Goal: Task Accomplishment & Management: Manage account settings

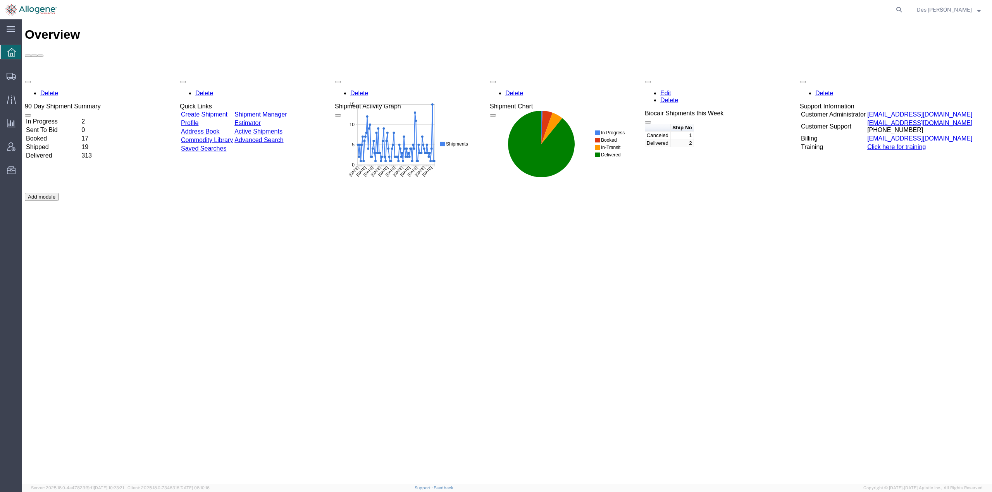
click at [574, 334] on div "Overview Delete 90 Day Shipment Summary In Progress 2 Sent To Bid 0 Booked 17 S…" at bounding box center [507, 260] width 964 height 465
click at [0, 0] on span "Shipment Manager" at bounding box center [0, 0] width 0 height 0
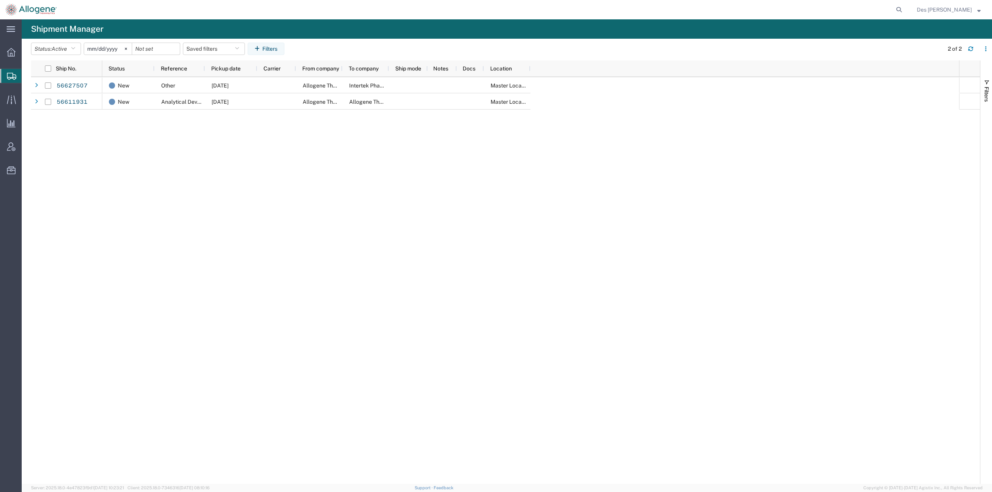
click at [28, 74] on span "Shipments" at bounding box center [24, 75] width 6 height 15
click at [274, 215] on div "New Other [DATE] Allogene Therapeutics Intertek Pharmaceutical Services Master …" at bounding box center [530, 280] width 857 height 407
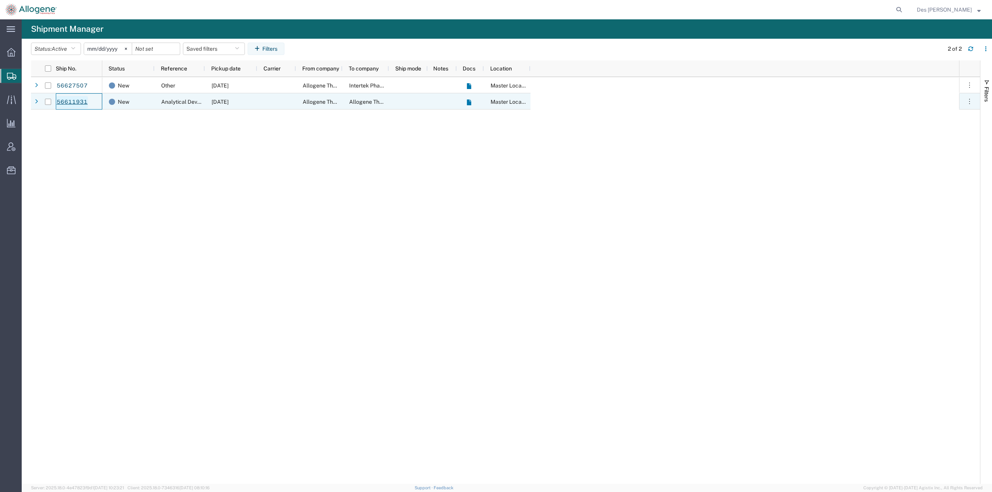
click at [76, 102] on link "56611931" at bounding box center [72, 102] width 32 height 12
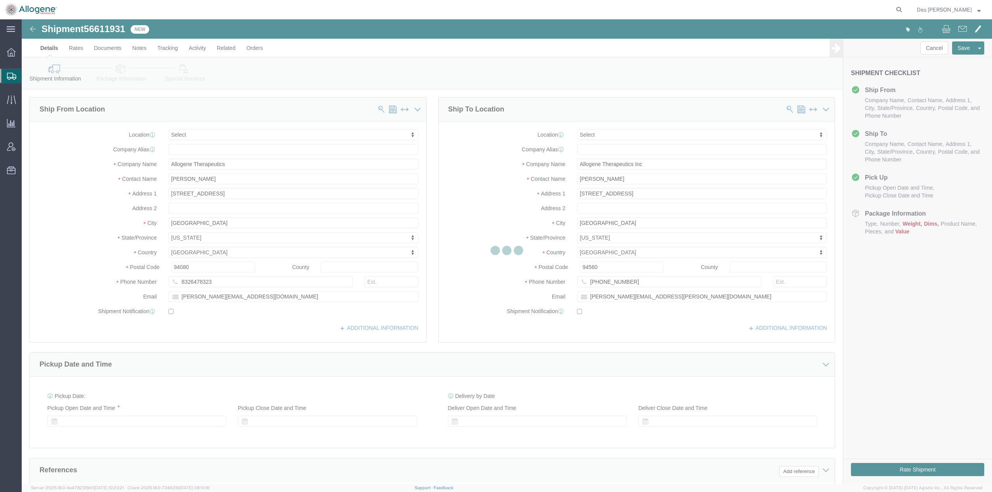
select select
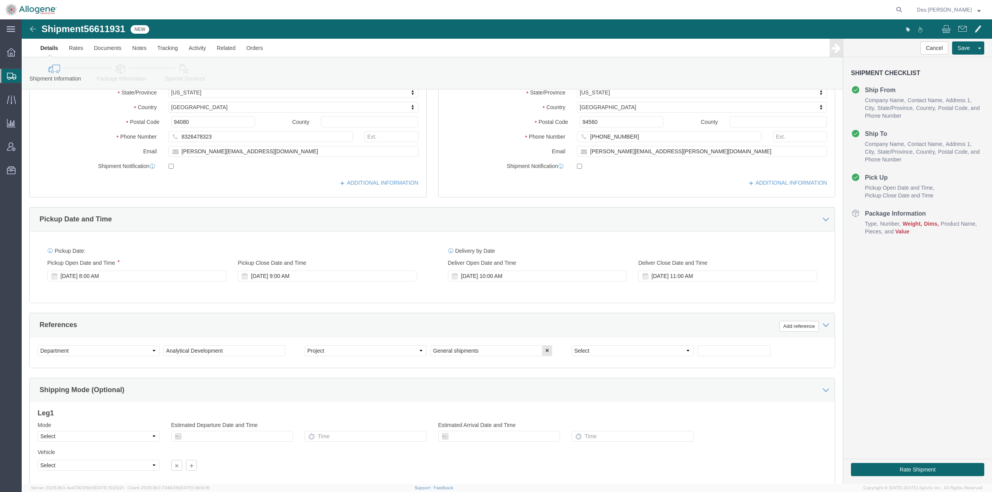
scroll to position [149, 0]
drag, startPoint x: 206, startPoint y: 329, endPoint x: 66, endPoint y: 316, distance: 140.5
click div "Select Account Type Activity ID Airline Appointment Number ASN Batch Request # …"
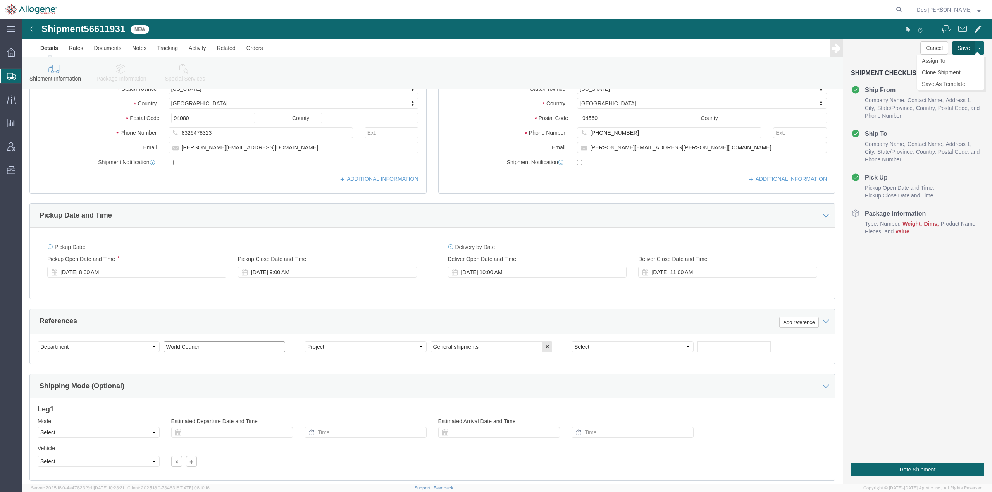
type input "World Courier"
click button "Save"
click at [28, 72] on span "Shipments" at bounding box center [24, 75] width 6 height 15
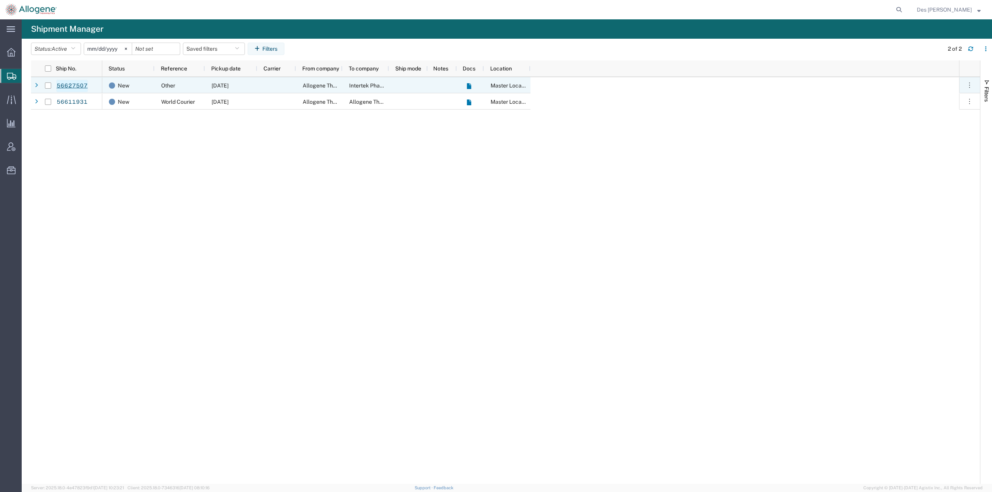
click at [70, 86] on link "56627507" at bounding box center [72, 86] width 32 height 12
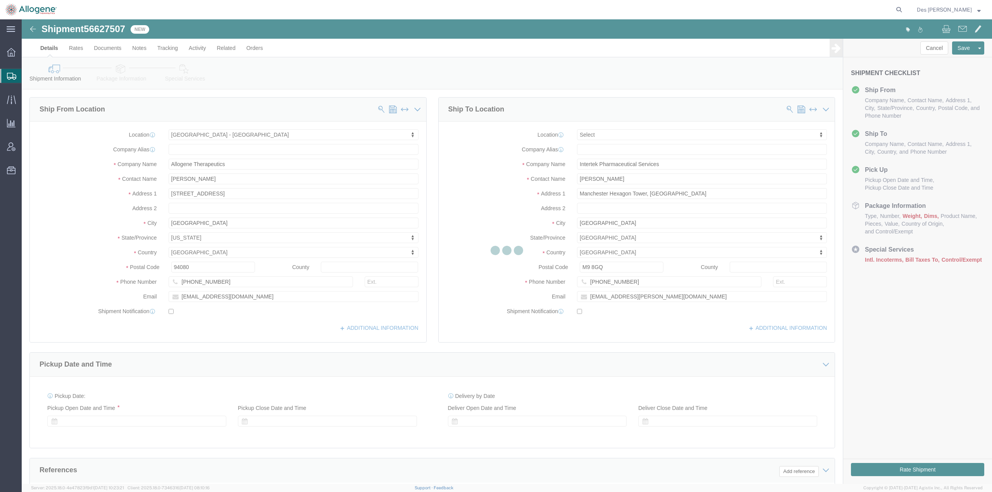
select select "52632"
select select
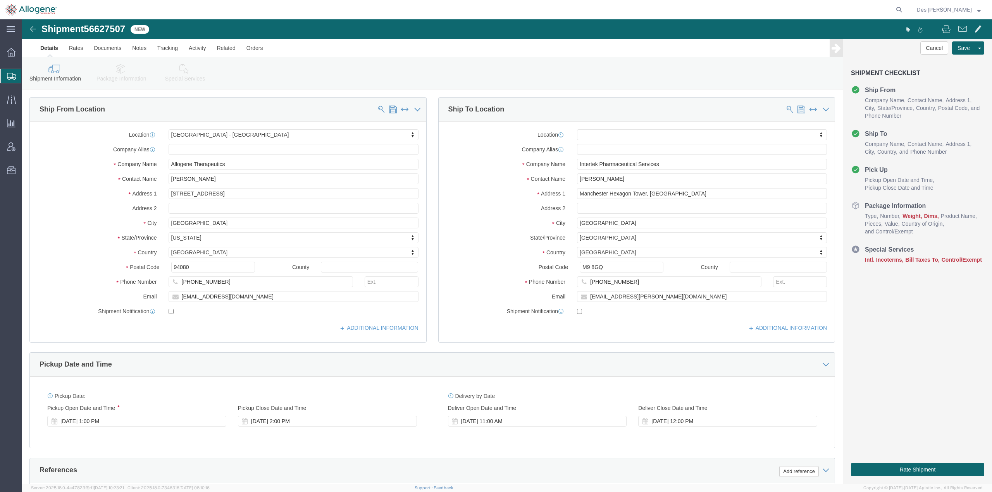
scroll to position [200, 0]
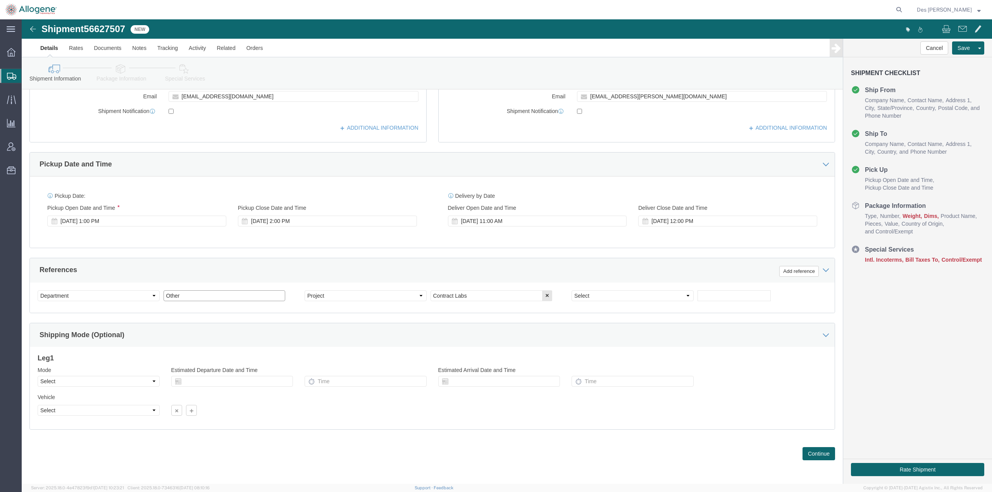
drag, startPoint x: 167, startPoint y: 278, endPoint x: 104, endPoint y: 272, distance: 63.0
click div "Select Account Type Activity ID Airline Appointment Number ASN Batch Request # …"
click button "Continue"
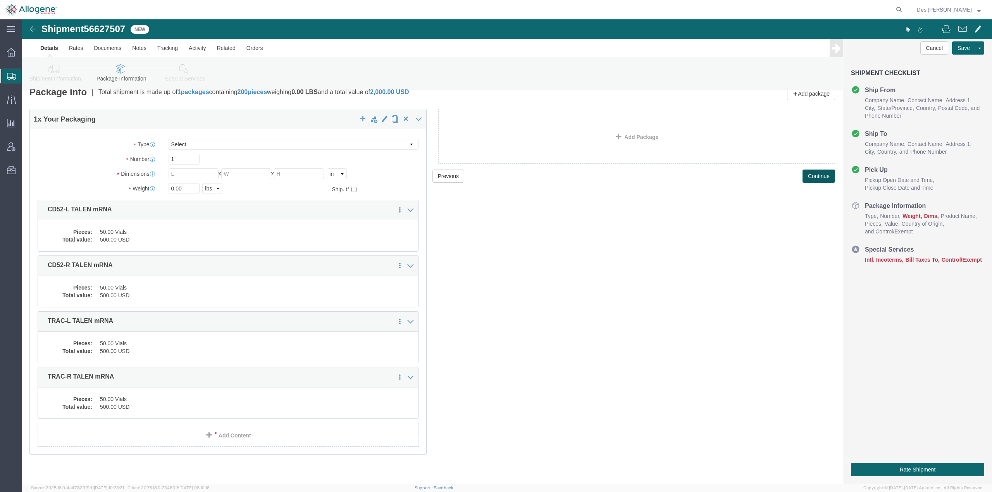
scroll to position [14, 0]
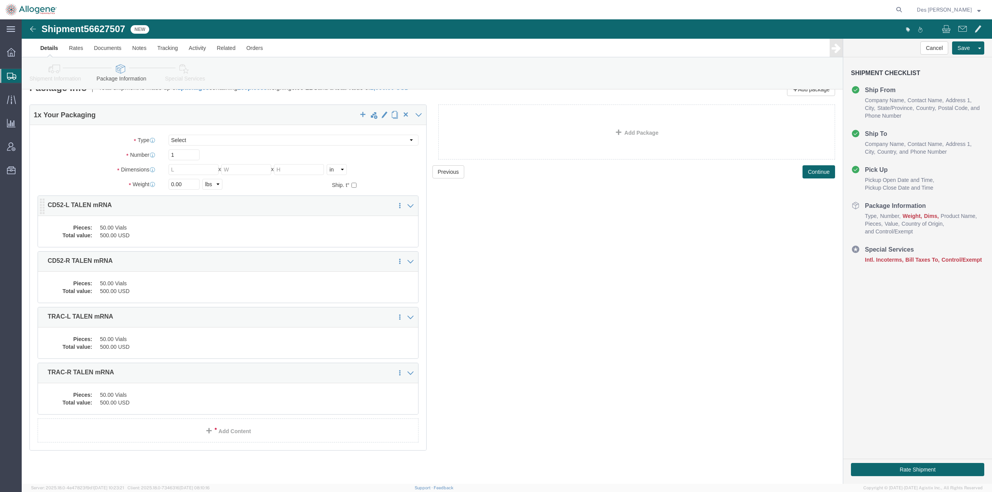
click dd "50.00 Vials"
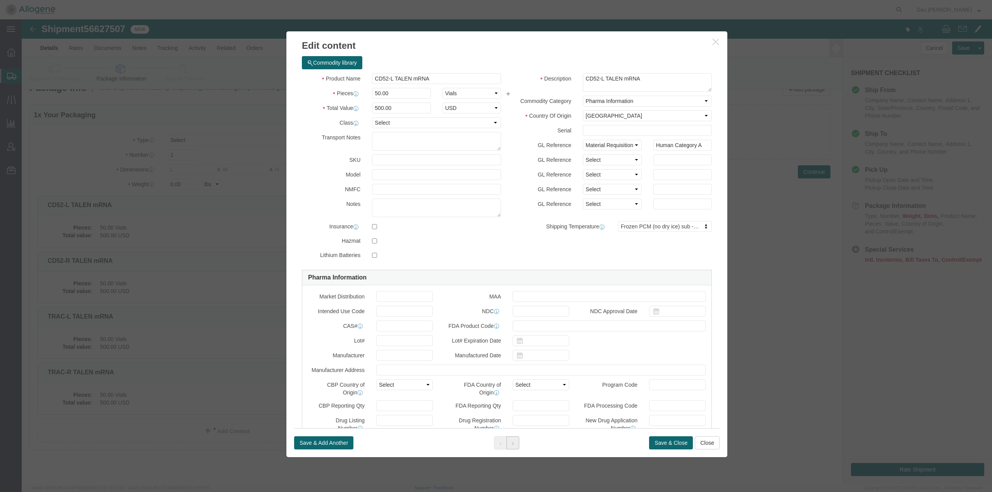
click button
click div
click button "button"
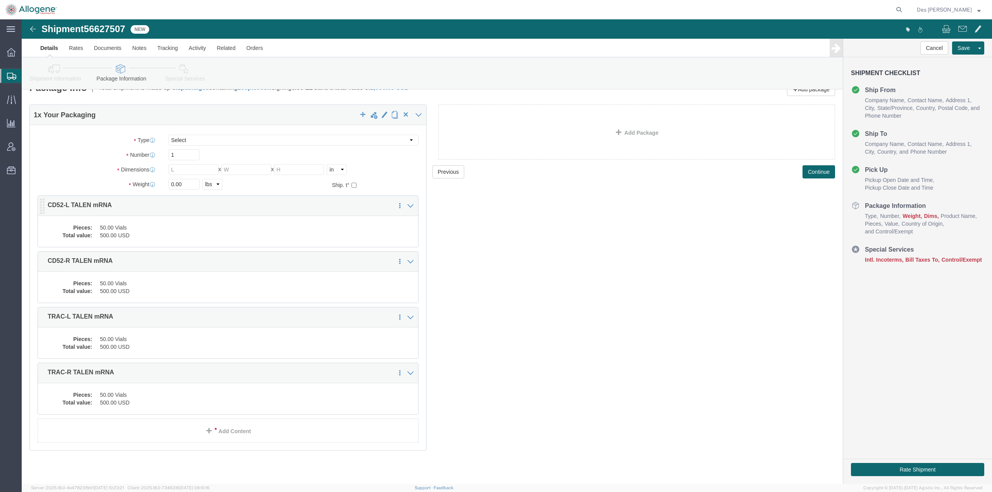
click dd "50.00 Vials"
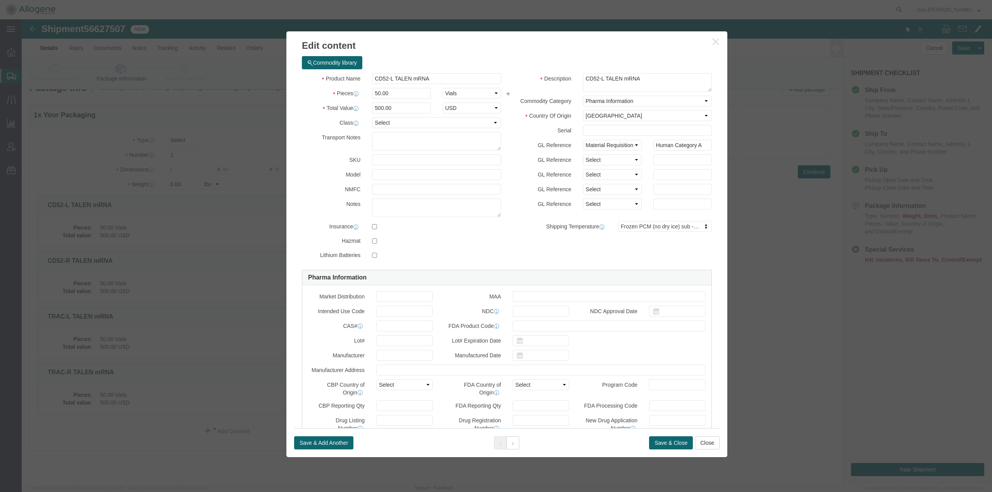
click icon "button"
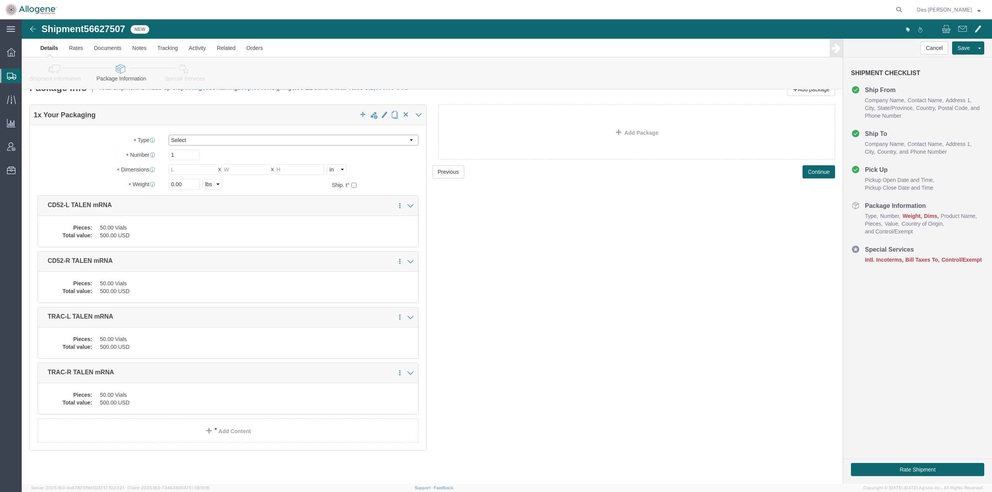
click select "Select [DATE] Ambient [DATE] Dry Ice BC30 BC30 Ambient BC42 BC42 Frozen BC61 (C…"
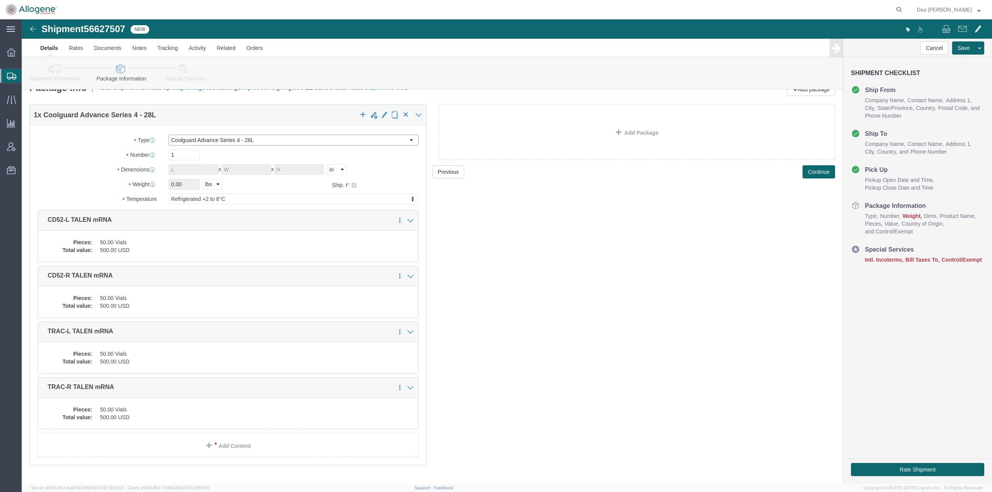
click select "Select [DATE] Ambient [DATE] Dry Ice BC30 BC30 Ambient BC42 BC42 Frozen BC61 (C…"
select select "CR28"
click select "Select [DATE] Ambient [DATE] Dry Ice BC30 BC30 Ambient BC42 BC42 Frozen BC61 (C…"
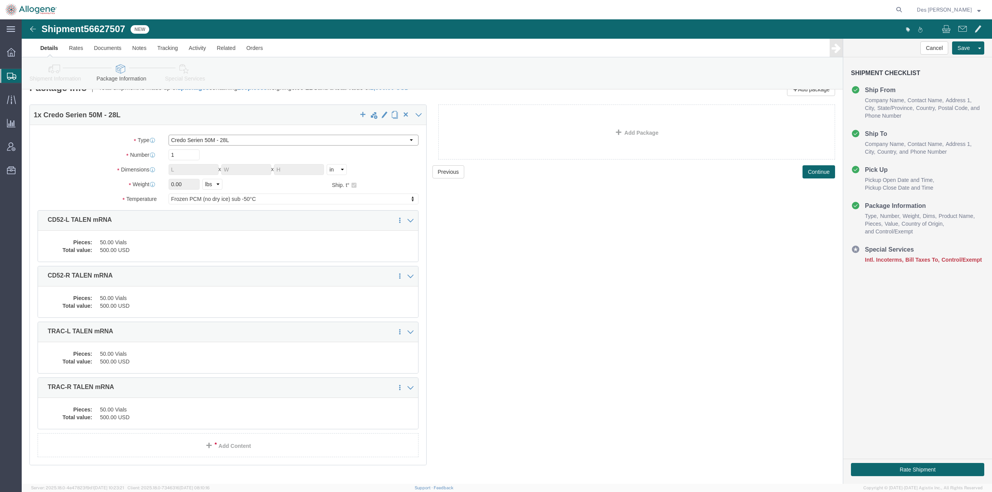
click select "Select [DATE] Ambient [DATE] Dry Ice BC30 BC30 Ambient BC42 BC42 Frozen BC61 (C…"
click div "Previous Continue"
click select "Select [DATE] Ambient [DATE] Dry Ice BC30 BC30 Ambient BC42 BC42 Frozen BC61 (C…"
drag, startPoint x: 648, startPoint y: 318, endPoint x: 623, endPoint y: 319, distance: 25.2
click div "Previous Continue"
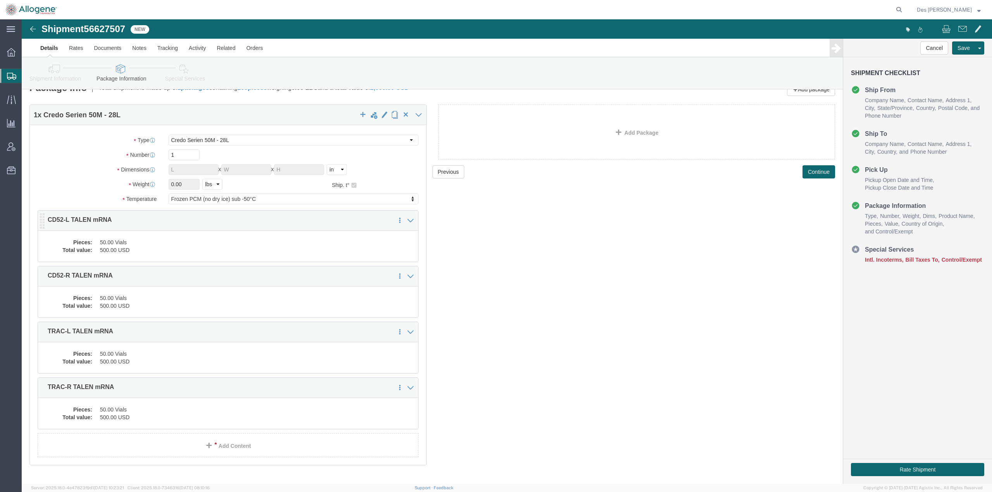
click dd "50.00 Vials"
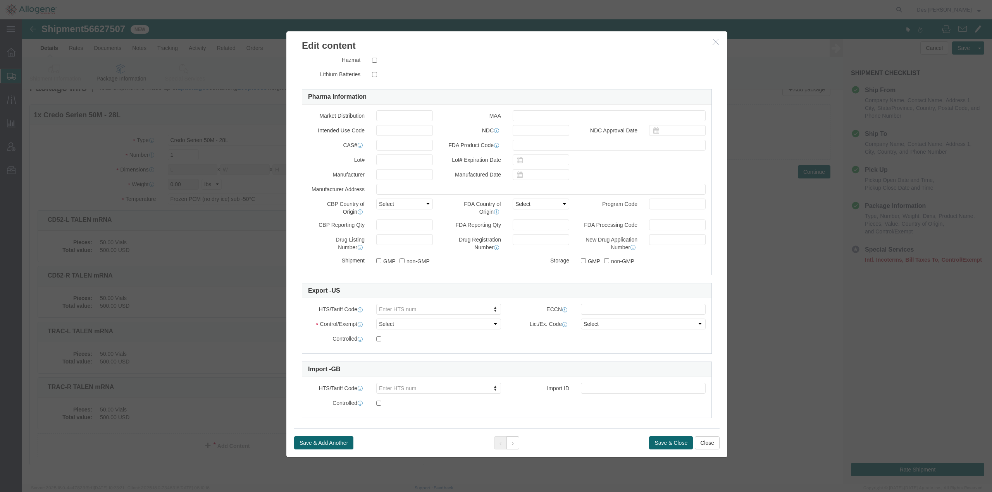
scroll to position [156, 0]
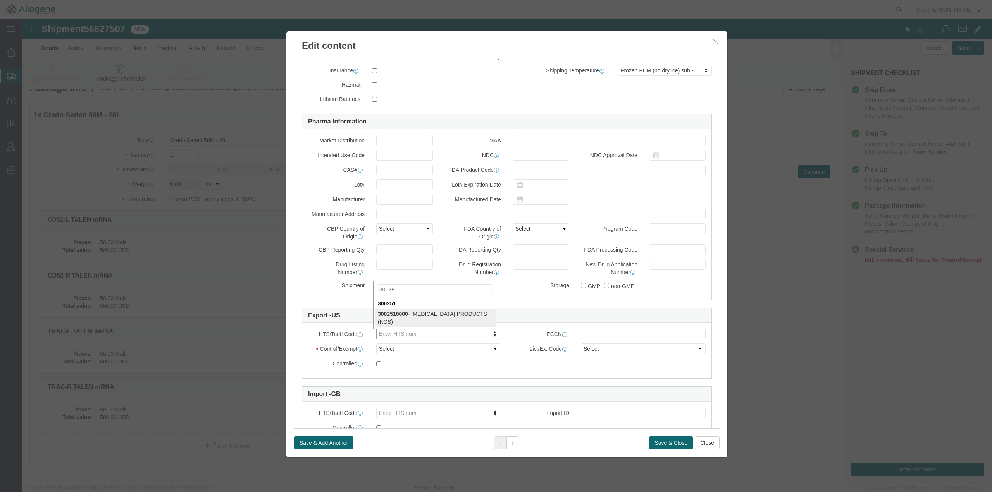
type input "300251"
select select "KGS"
type input "3002510000"
click select "Select ATF BIS DEA EPA FDA FTR ITAR OFAC Other (OPA)"
select select "OPA"
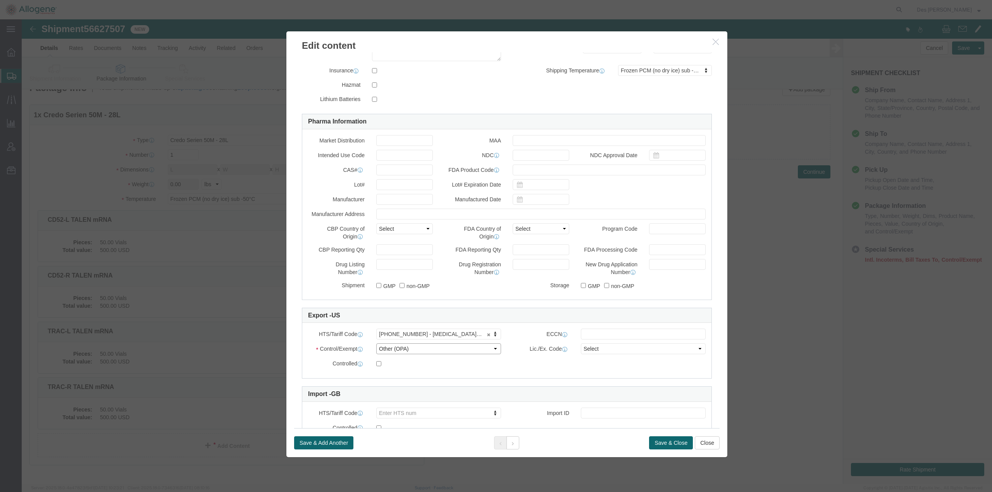
click select "Select ATF BIS DEA EPA FDA FTR ITAR OFAC Other (OPA)"
click div "Controlled"
click button "Save & Close"
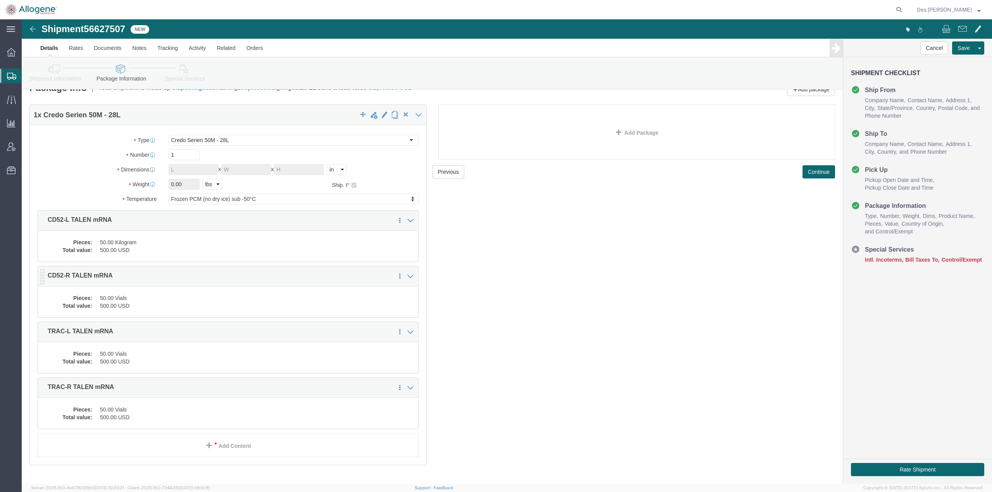
click dd "500.00 USD"
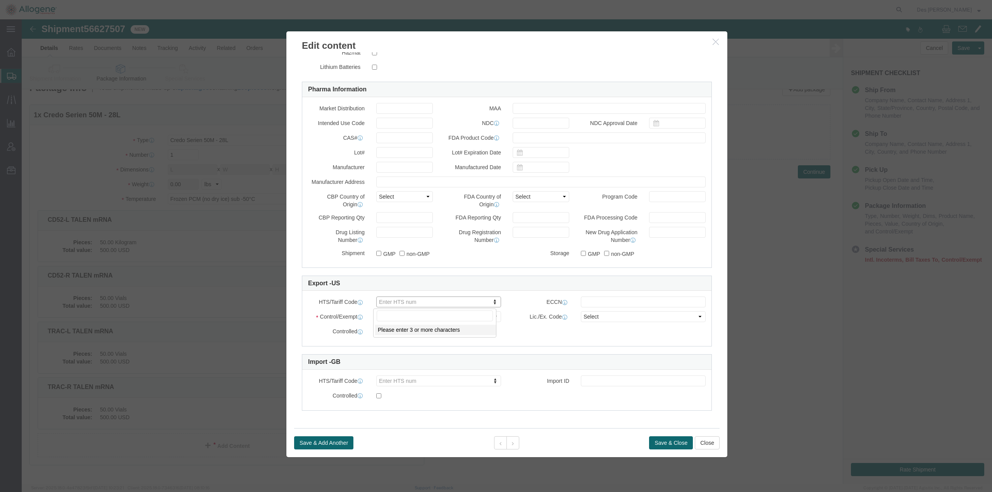
scroll to position [29, 0]
type input "300251"
select select "KGS"
type input "3002510000"
click select "Select ATF BIS DEA EPA FDA FTR ITAR OFAC Other (OPA)"
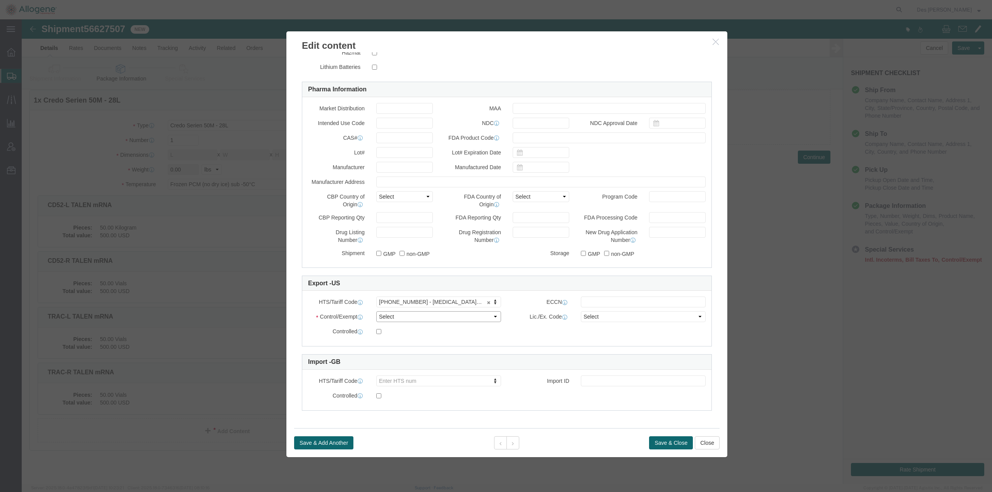
select select "OPA"
click select "Select ATF BIS DEA EPA FDA FTR ITAR OFAC Other (OPA)"
click button "Save & Close"
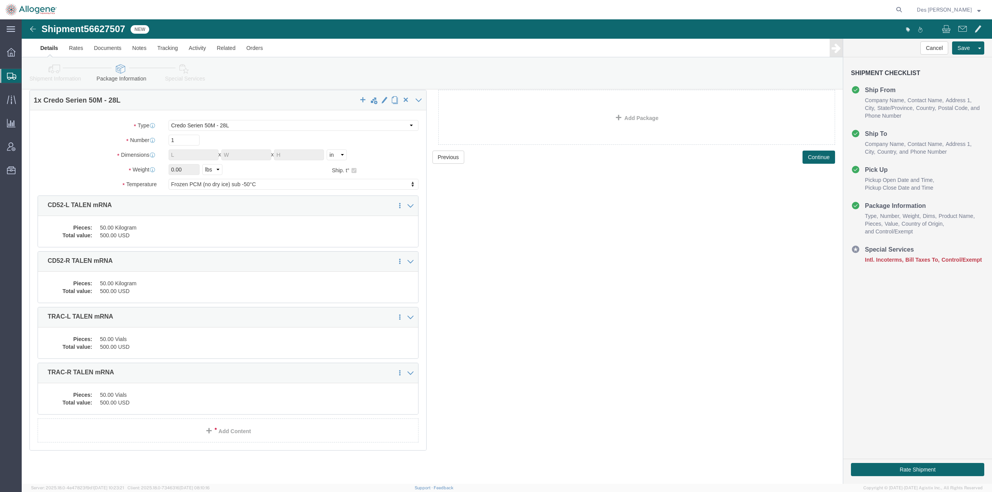
click dd "50.00 Vials"
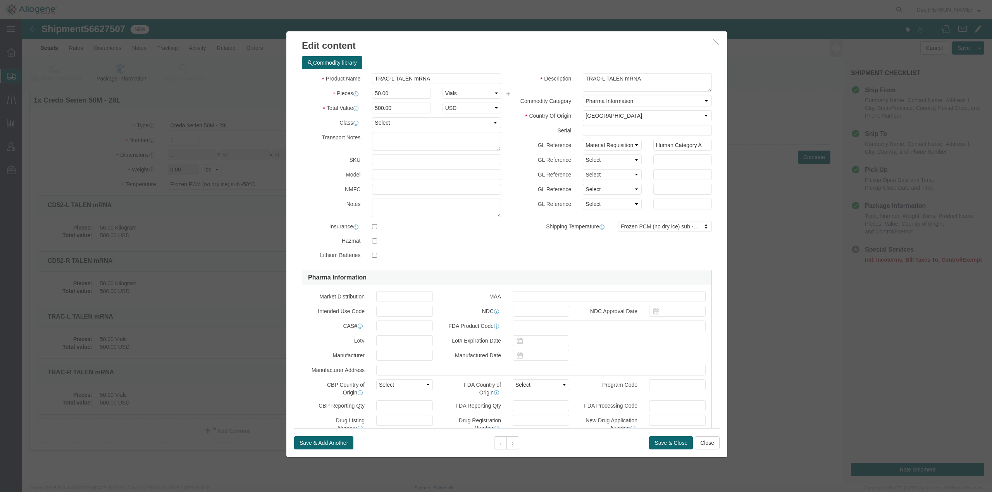
scroll to position [188, 0]
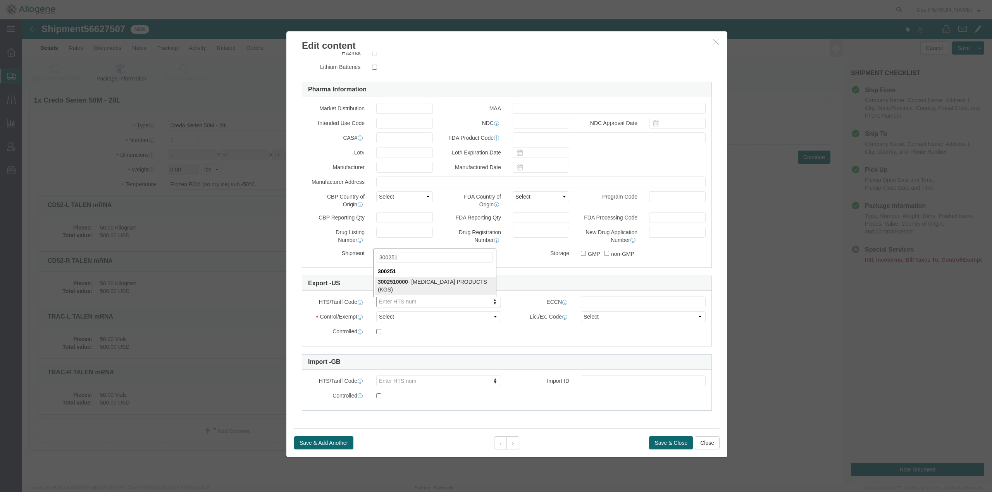
type input "300251"
select select "KGS"
type input "3002510000"
click select "Select ATF BIS DEA EPA FDA FTR ITAR OFAC Other (OPA)"
select select "OPA"
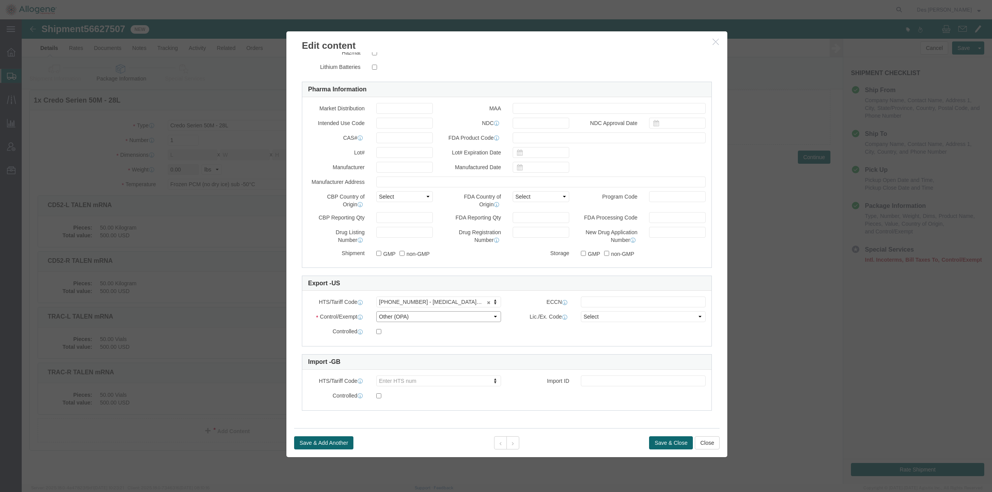
click select "Select ATF BIS DEA EPA FDA FTR ITAR OFAC Other (OPA)"
click button "Save & Close"
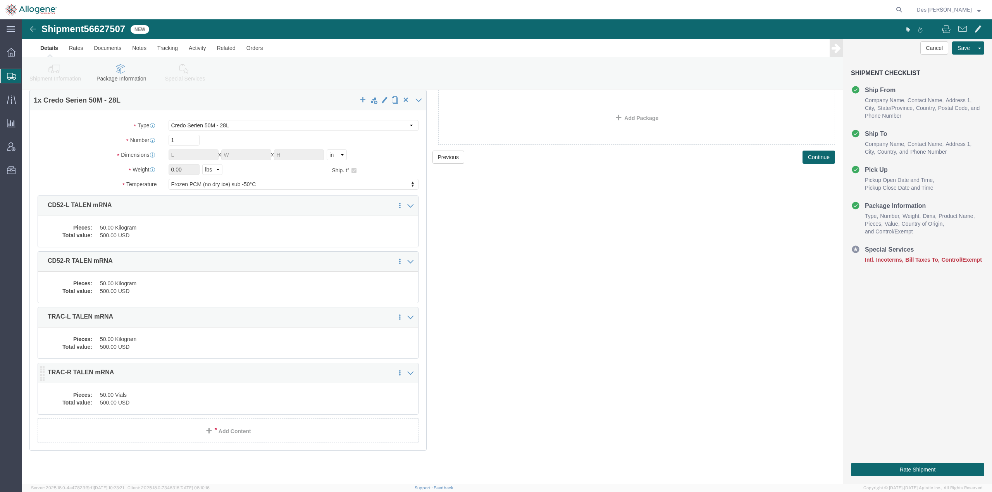
click dd "50.00 Vials"
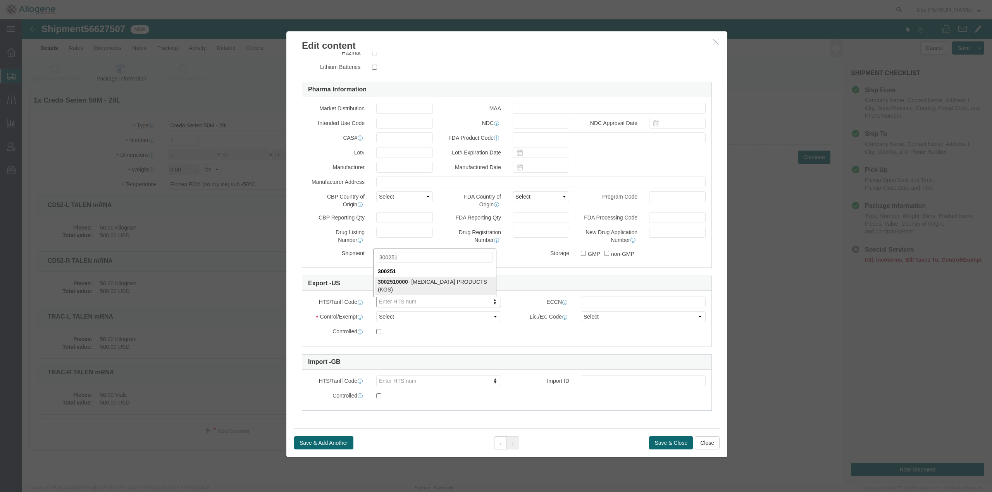
type input "300251"
select select "KGS"
type input "3002510000"
click select "Select ATF BIS DEA EPA FDA FTR ITAR OFAC Other (OPA)"
select select "OPA"
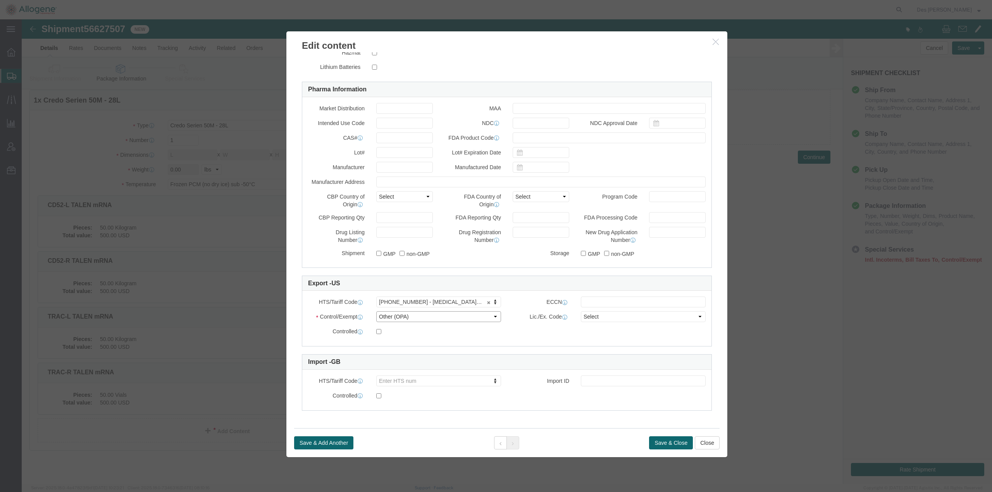
click select "Select ATF BIS DEA EPA FDA FTR ITAR OFAC Other (OPA)"
click button "Save & Close"
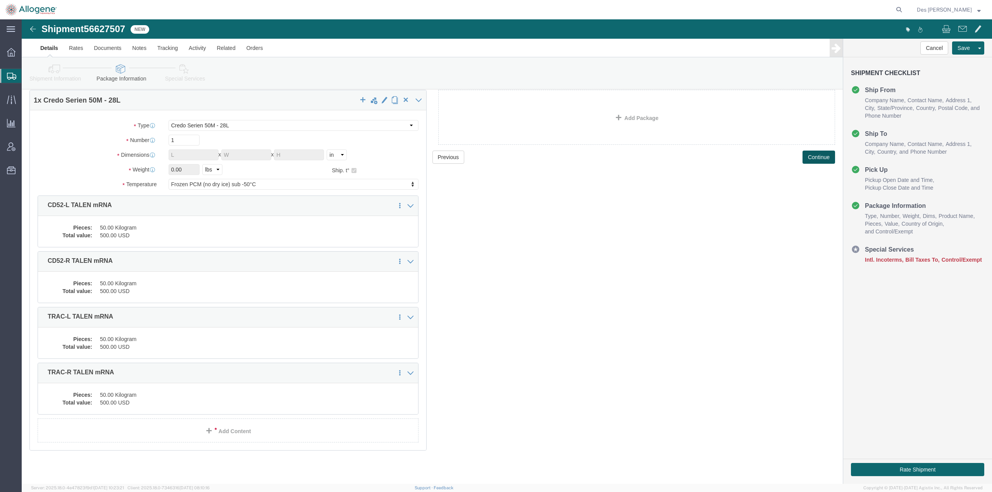
click button "Continue"
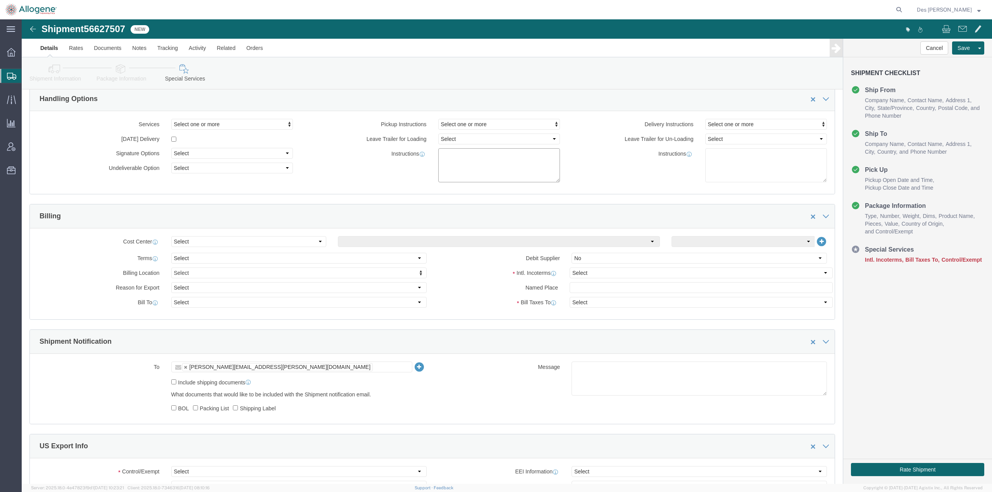
click textarea
drag, startPoint x: 462, startPoint y: 136, endPoint x: 468, endPoint y: 143, distance: 9.9
click textarea "Please provide 1 x 28Ltr"
click textarea "Please provide 1 x Coolguard or Credo cube 28Ltr"
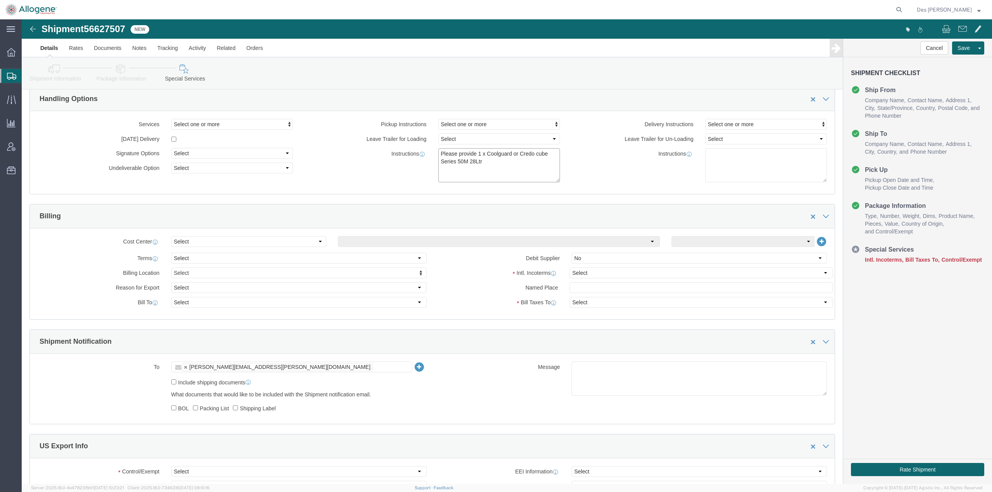
click textarea "Please provide 1 x Coolguard or Credo cube Series 50M 28Ltr"
type textarea "Please provide 1 x Coolguard or Credo cube Series 50M 28Ltr with a usb temp mon…"
click button "Save"
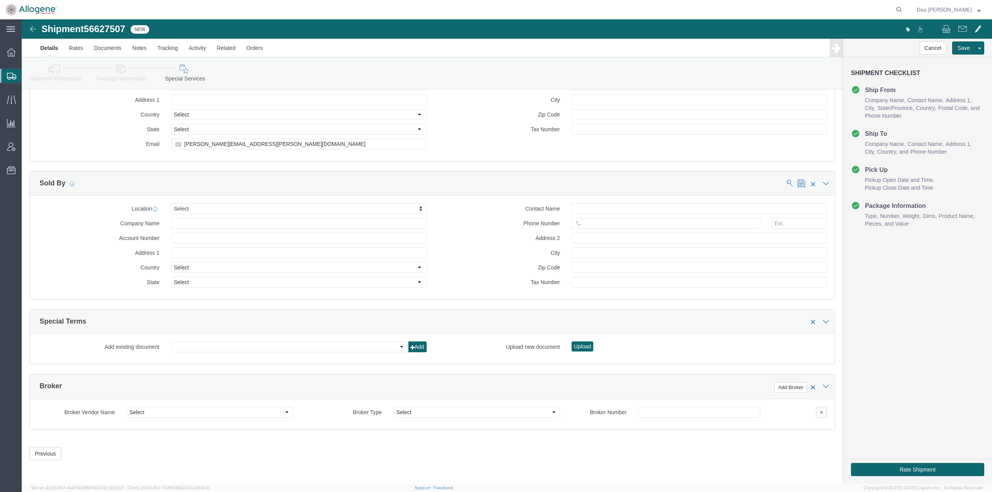
scroll to position [0, 0]
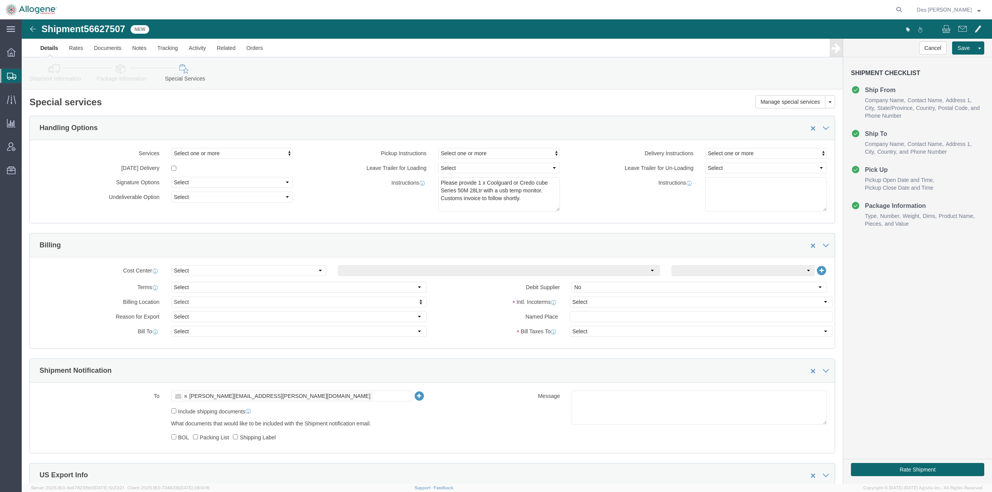
click link "Details"
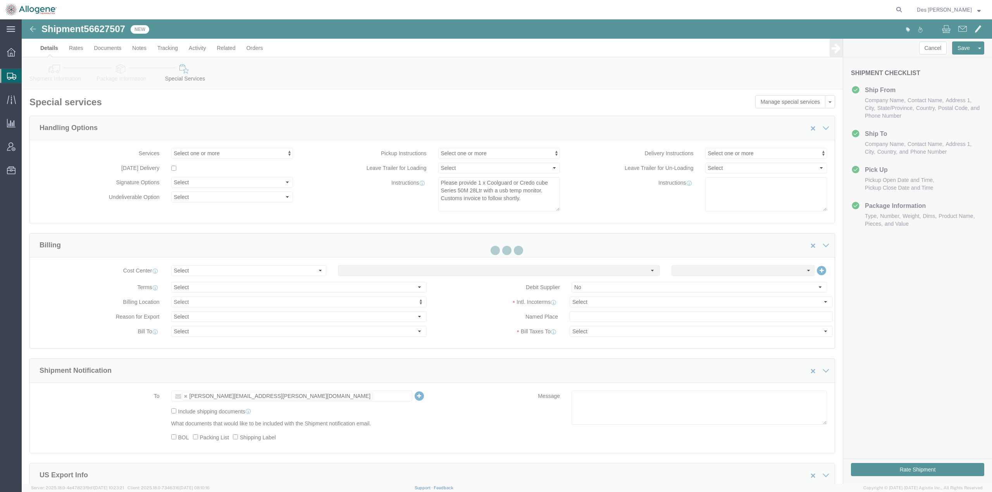
select select "52632"
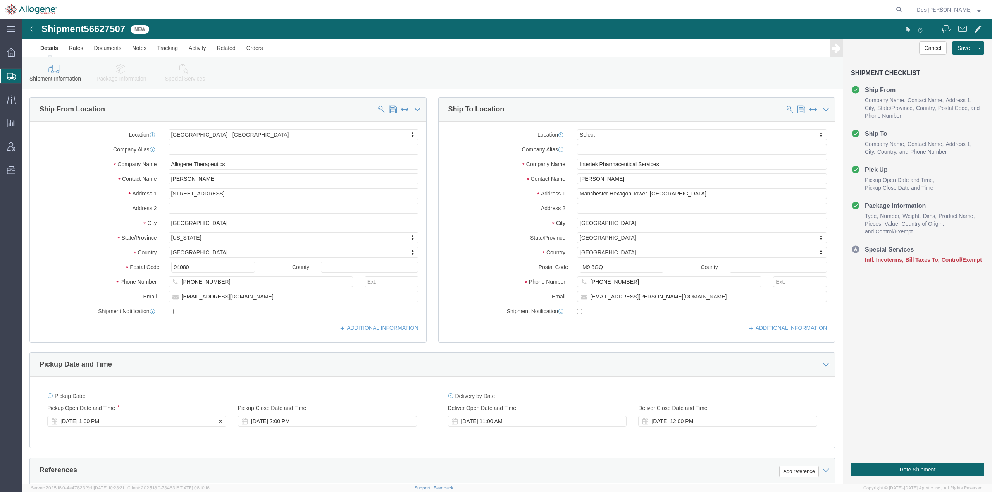
click div "[DATE] 1:00 PM"
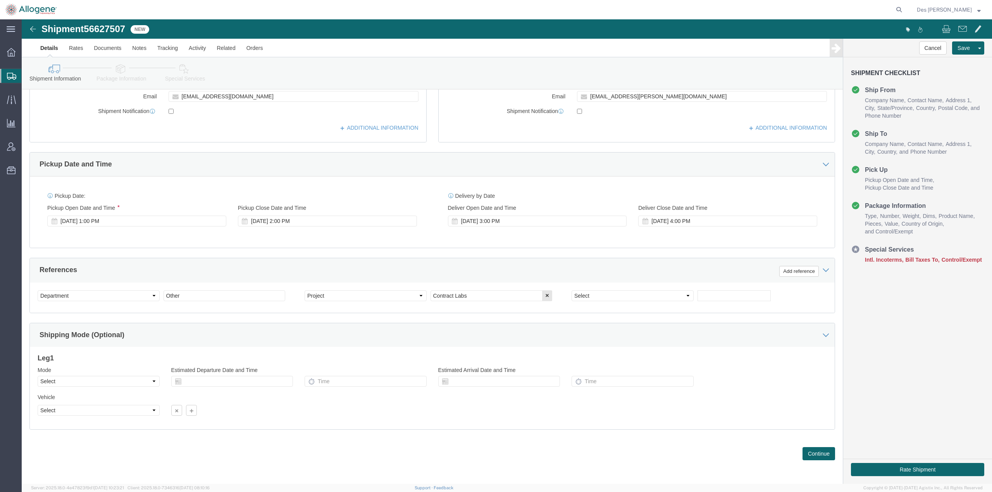
drag, startPoint x: 251, startPoint y: 385, endPoint x: 246, endPoint y: 386, distance: 5.1
click div
click input "text"
click h3 "Leg 1"
click div "[DATE] 3:00 PM"
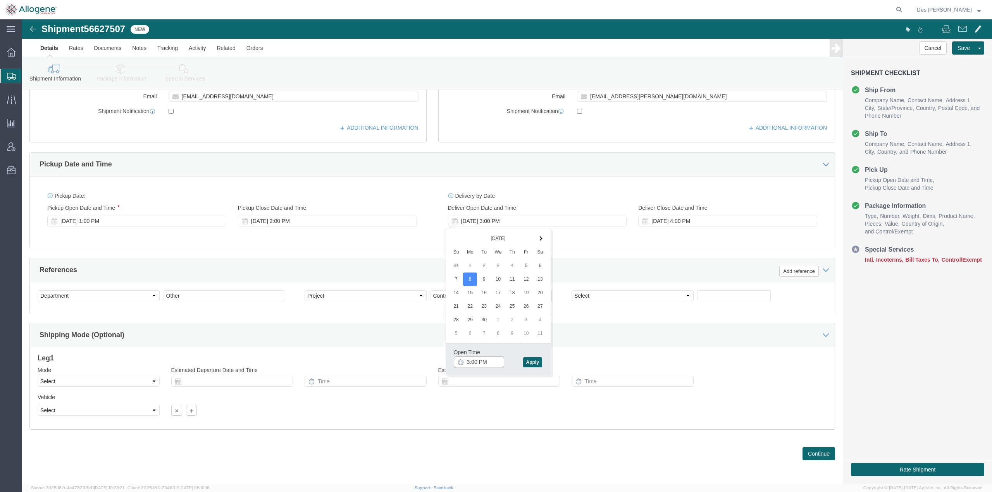
click input "3:00 PM"
type input "9:00 AM"
click button "Apply"
click div "[DATE] 10:00 AM"
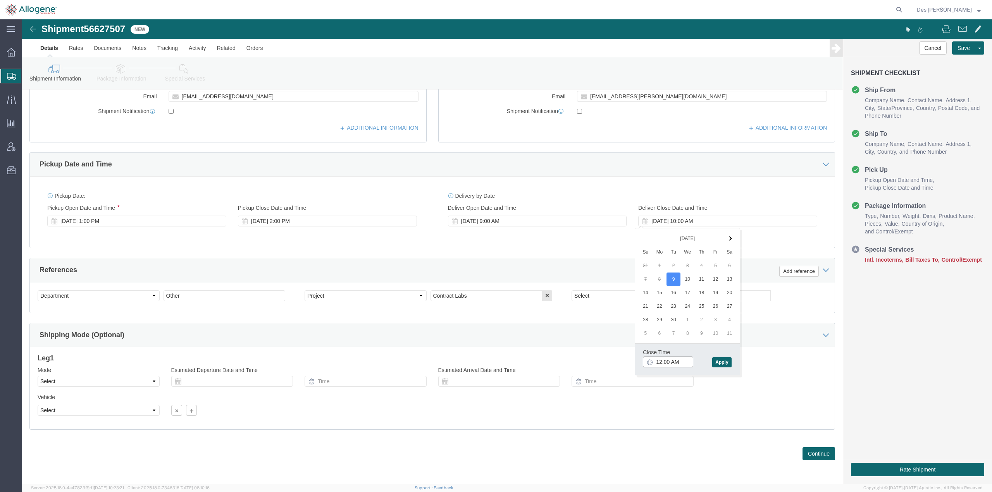
click input "12:00 AM"
type input "12:00 PM"
click button "Apply"
click div "Ship From Location Location [GEOGRAPHIC_DATA] - [GEOGRAPHIC_DATA] Select My Pro…"
click input "Other"
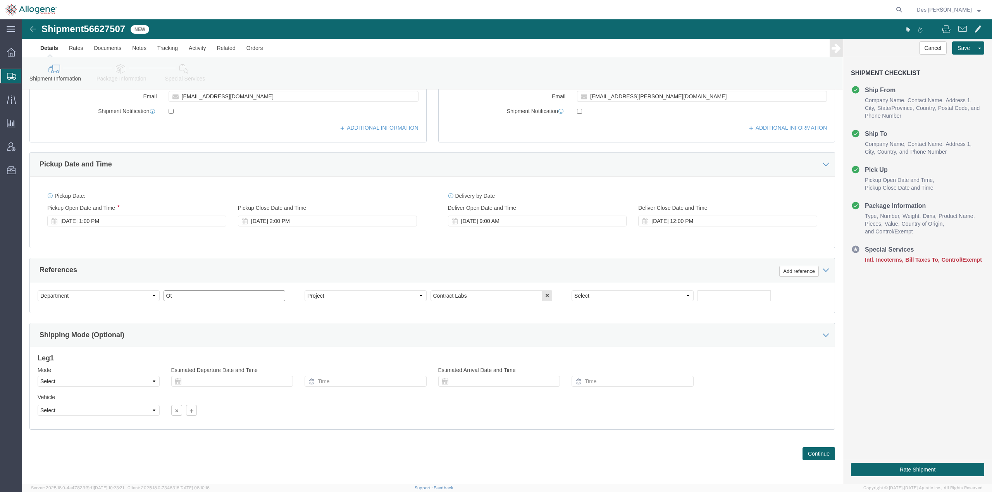
type input "O"
type input "General Request"
click select "Select Account Type Activity ID Airline Appointment Number ASN Batch Request # …"
select select "PURCHORD"
click select "Select Account Type Activity ID Airline Appointment Number ASN Batch Request # …"
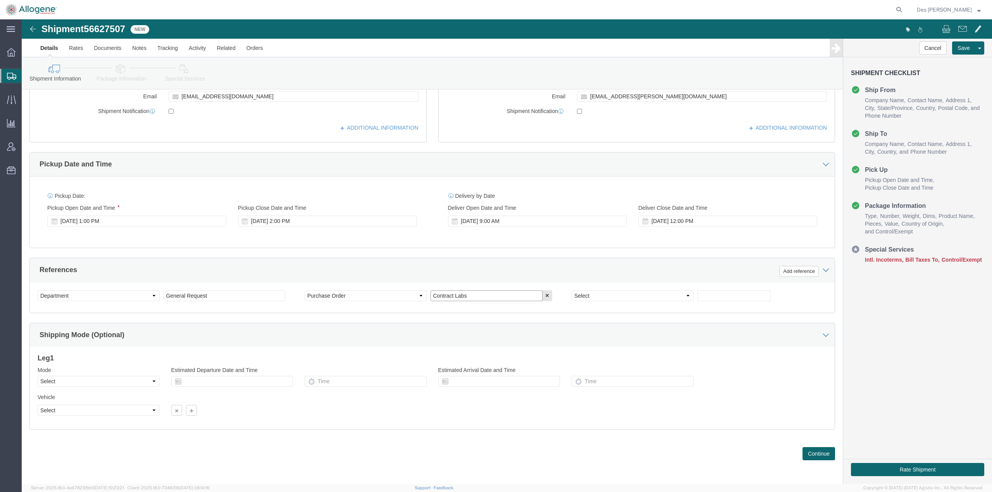
drag, startPoint x: 456, startPoint y: 276, endPoint x: 366, endPoint y: 278, distance: 89.9
click div "Select Account Type Activity ID Airline Appointment Number ASN Batch Request # …"
type input "2952"
click div "Previous Continue"
click button "Continue"
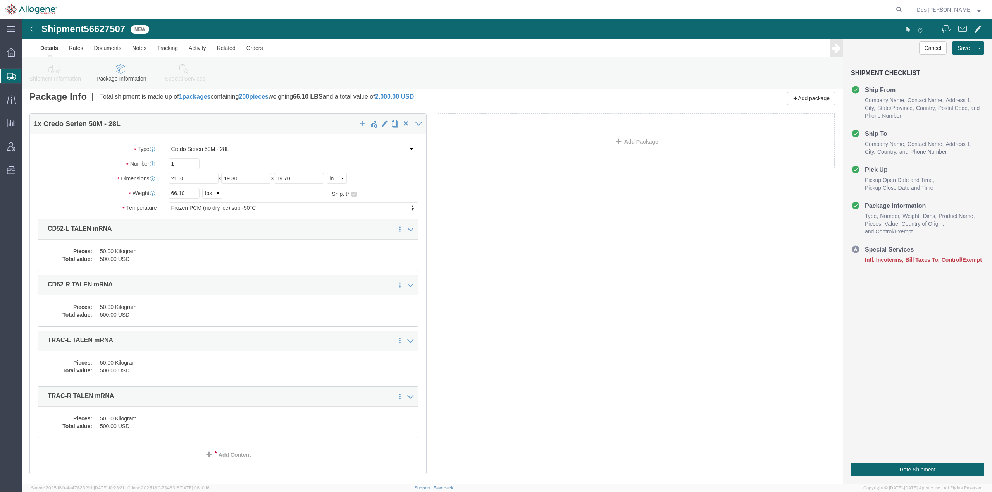
scroll to position [50, 0]
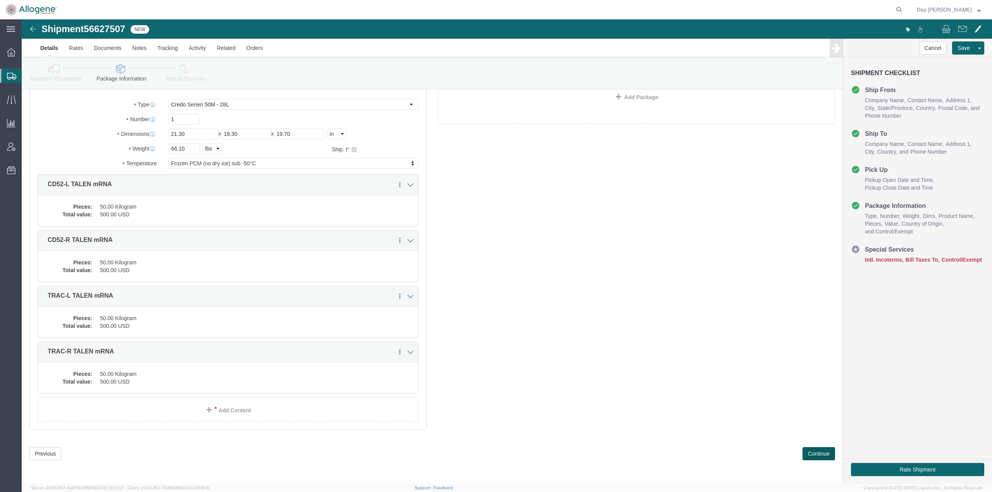
click button "Continue"
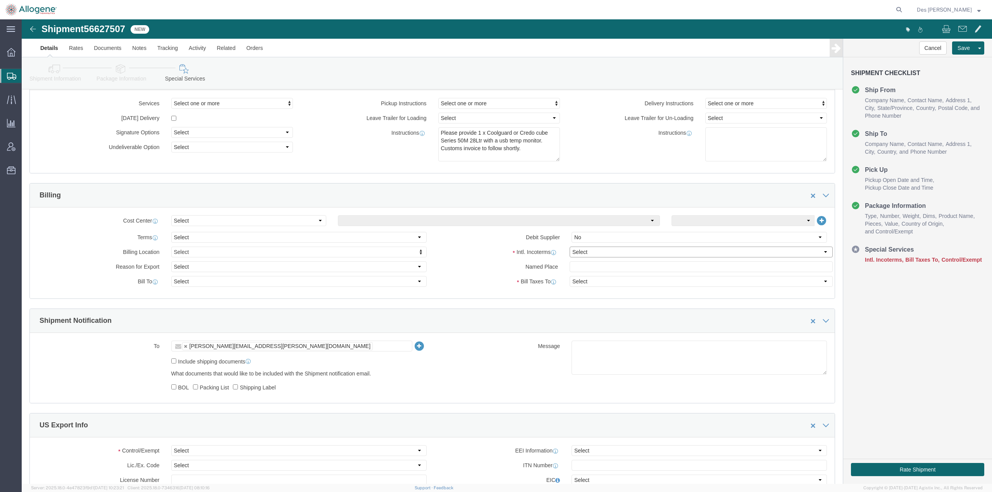
click select "Select Carriage Insurance Paid Carriage Paid To Cost and Freight Cost Insurance…"
select select "DPU"
click select "Select Carriage Insurance Paid Carriage Paid To Cost and Freight Cost Insurance…"
select select "SHIP"
select select "RCPN"
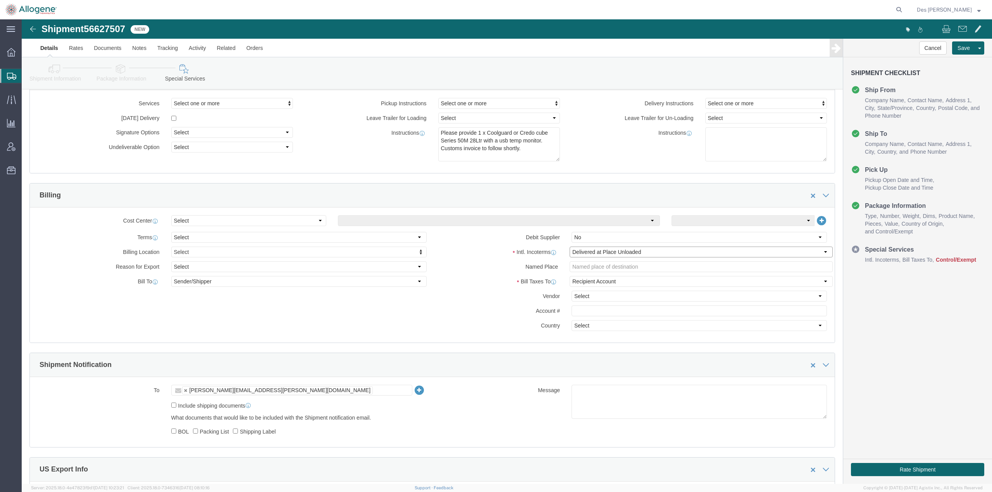
click select "Select Carriage Insurance Paid Carriage Paid To Cost and Freight Cost Insurance…"
select select "DAP"
click select "Select Carriage Insurance Paid Carriage Paid To Cost and Freight Cost Insurance…"
click select "Select Recipient Account Sender/Shipper Third Party Account"
select select "SHIP"
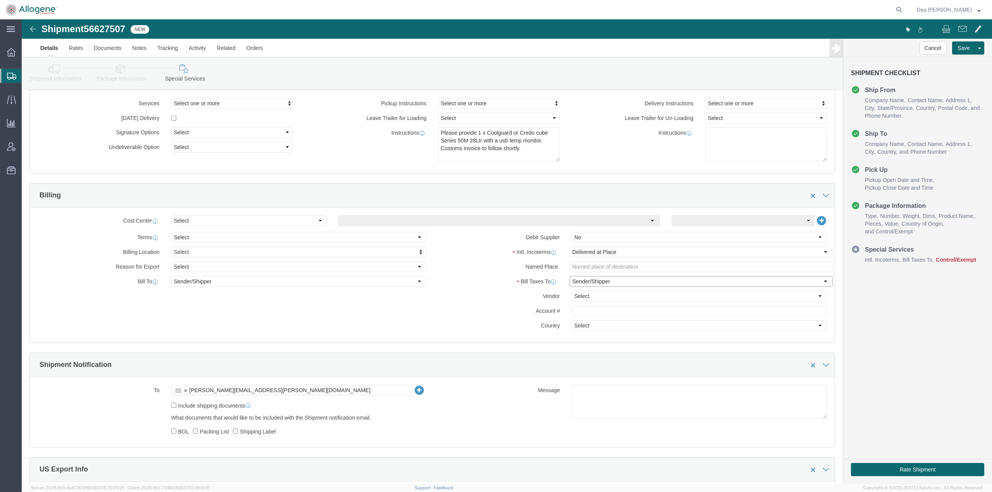
click select "Select Recipient Account Sender/Shipper Third Party Account"
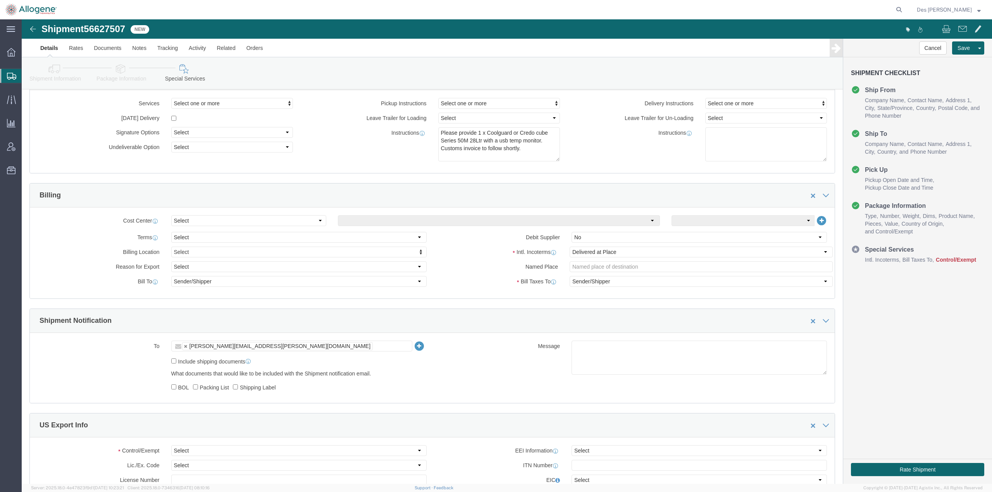
click div "Intl. Incoterms Select Carriage Insurance Paid Carriage Paid To Cost and Freigh…"
click select "Select Carriage Insurance Paid Carriage Paid To Cost and Freight Cost Insurance…"
select select "DDP"
click select "Select Carriage Insurance Paid Carriage Paid To Cost and Freight Cost Insurance…"
click div "Billing Location Select Select My Profile Location Master Location [GEOGRAPHIC_…"
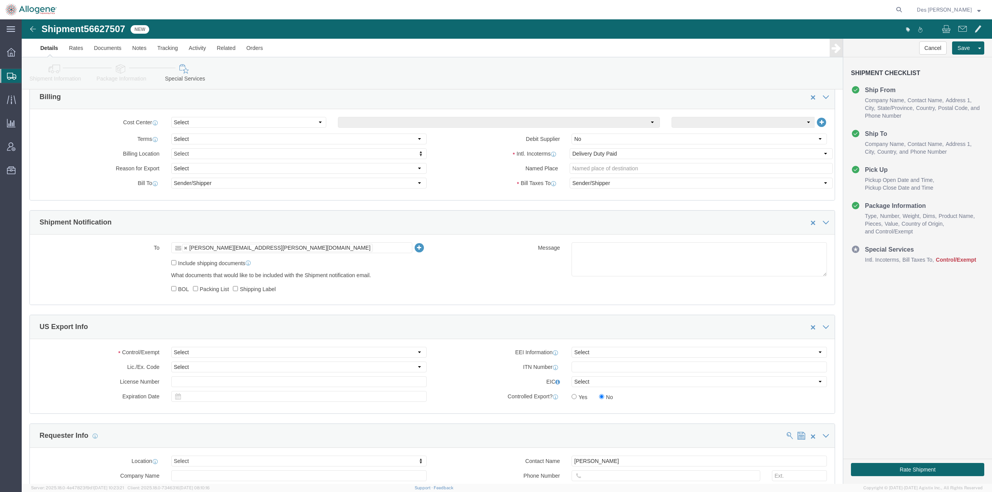
scroll to position [148, 0]
click select "Select ATF BIS DEA EPA FDA FTR ITAR OFAC Other (OPA)"
select select "OPA"
click select "Select ATF BIS DEA EPA FDA FTR ITAR OFAC Other (OPA)"
click button "Save"
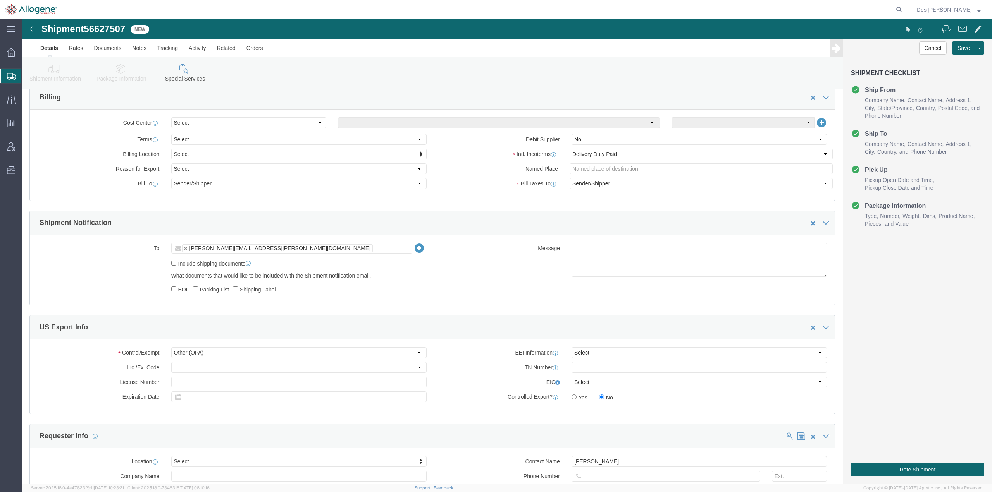
click label "Bill Taxes To"
click div "Message"
click button "Rate Shipment"
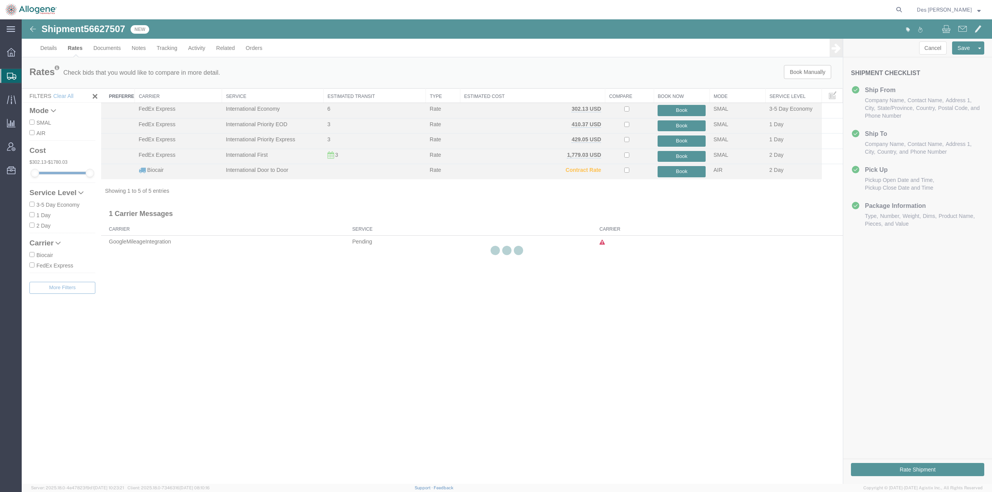
scroll to position [0, 0]
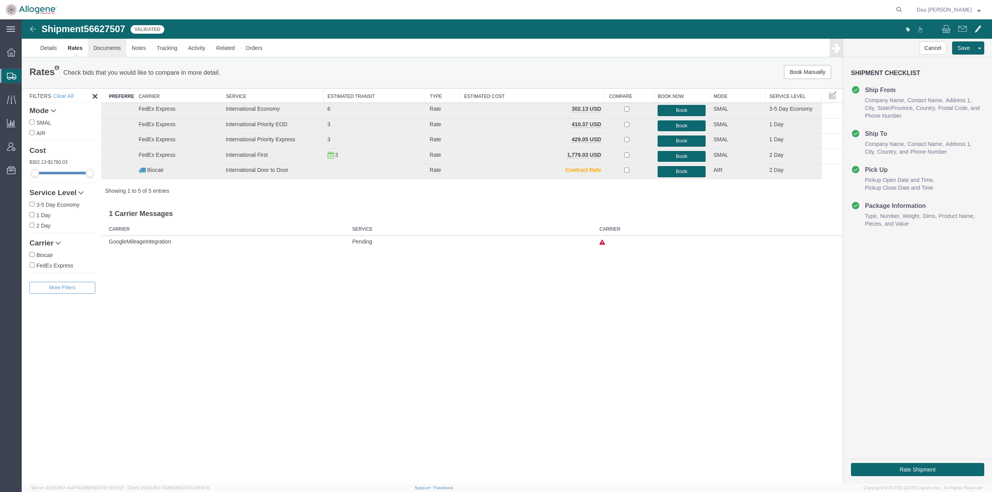
click at [105, 48] on link "Documents" at bounding box center [107, 48] width 38 height 19
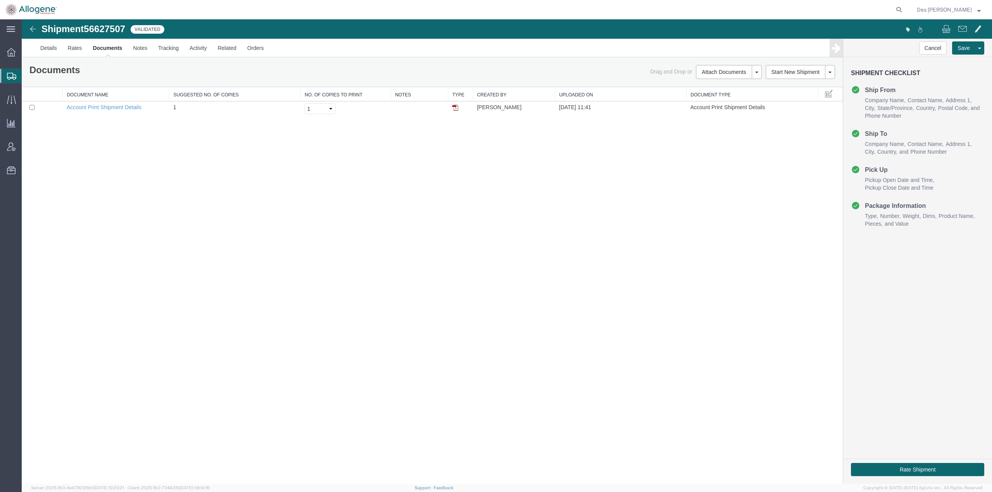
click at [115, 47] on link "Documents" at bounding box center [107, 48] width 40 height 19
click at [52, 46] on link "Details" at bounding box center [49, 48] width 28 height 19
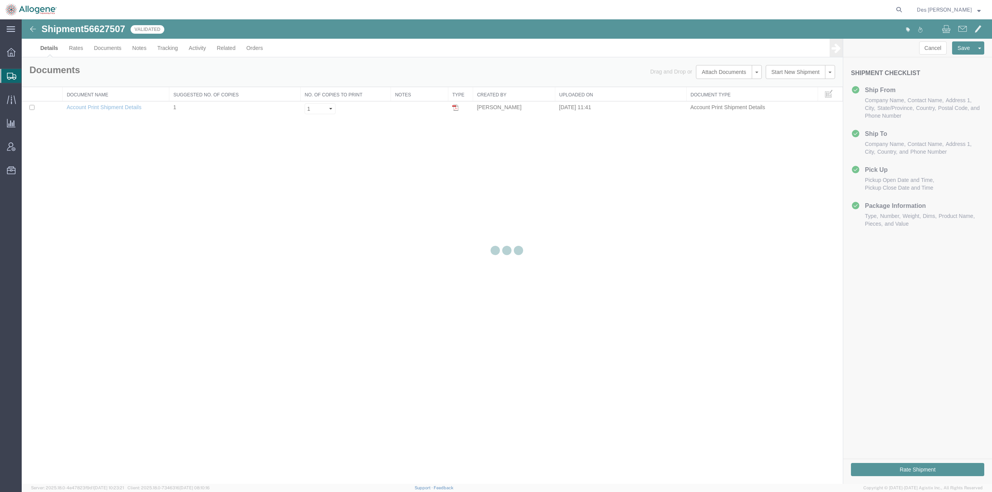
select select "52632"
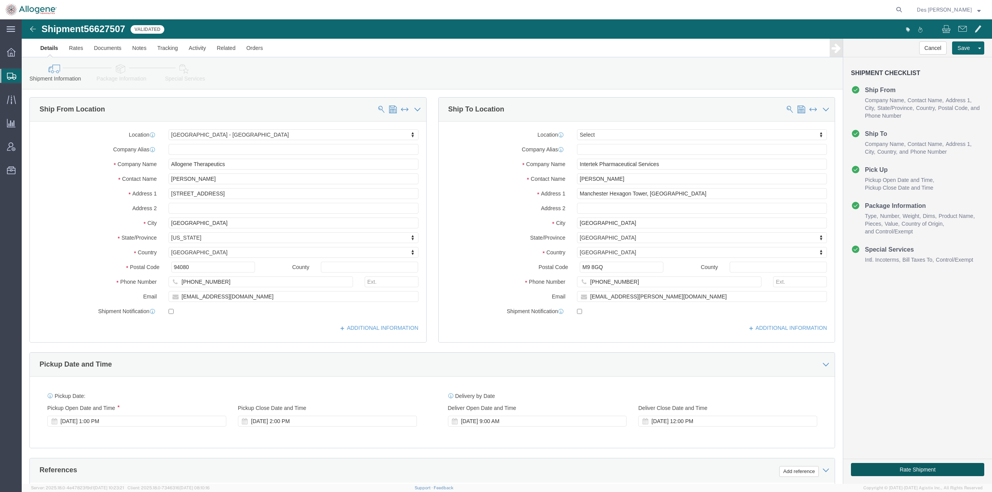
click button "Rate Shipment"
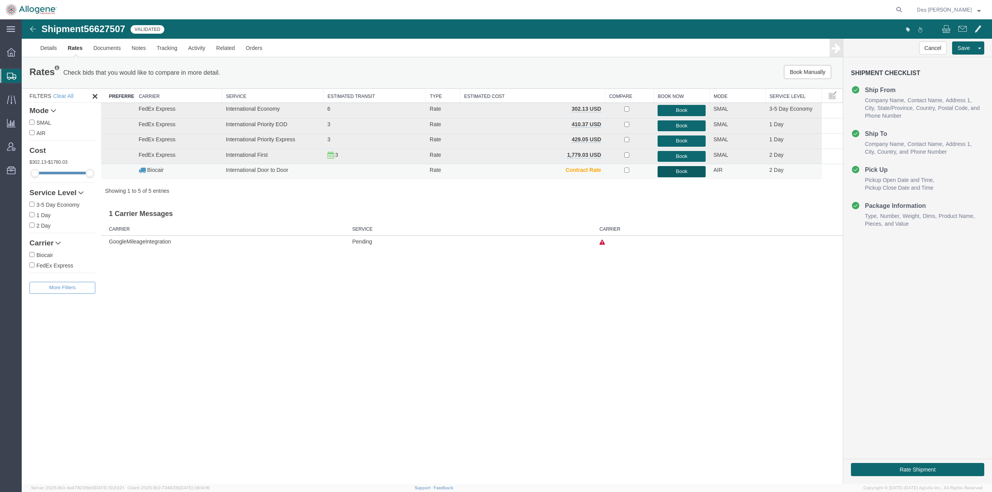
click at [621, 173] on button "Book" at bounding box center [682, 171] width 48 height 11
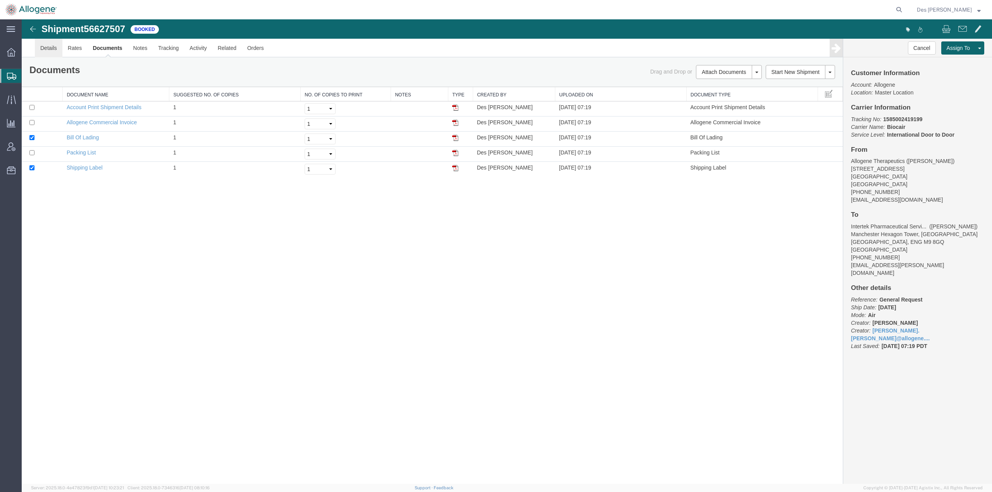
click at [48, 48] on link "Details" at bounding box center [49, 48] width 28 height 19
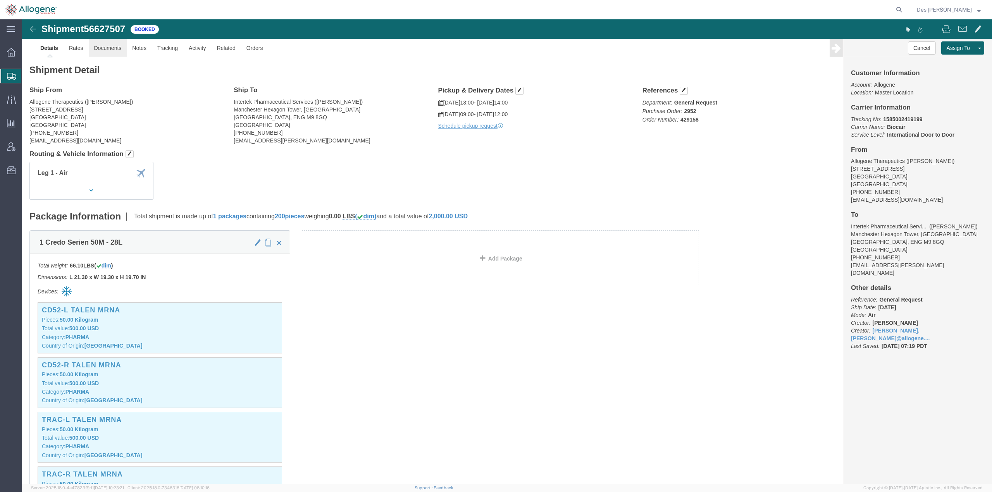
click link "Documents"
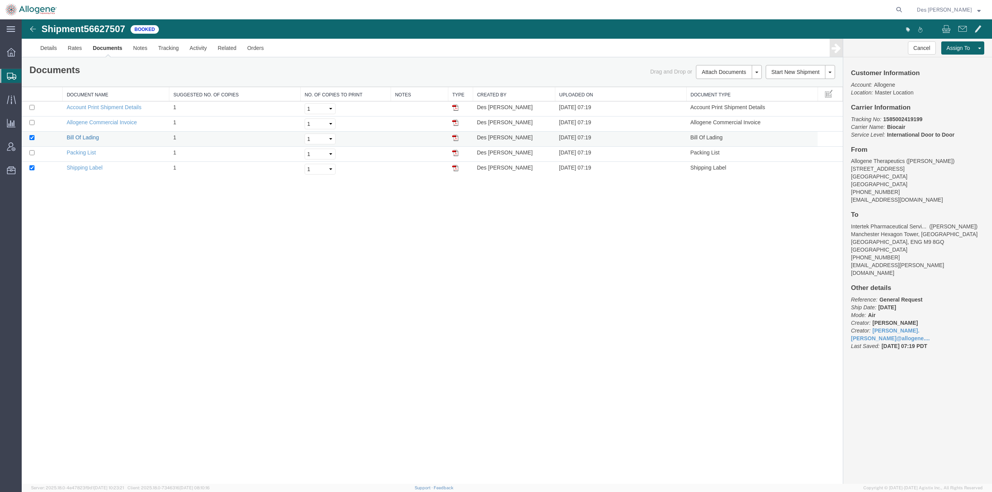
click at [83, 137] on link "Bill Of Lading" at bounding box center [83, 137] width 32 height 6
click at [93, 123] on link "Allogene Commercial Invoice" at bounding box center [102, 122] width 70 height 6
click at [47, 46] on link "Details" at bounding box center [49, 48] width 28 height 19
